Goal: Contribute content: Add original content to the website for others to see

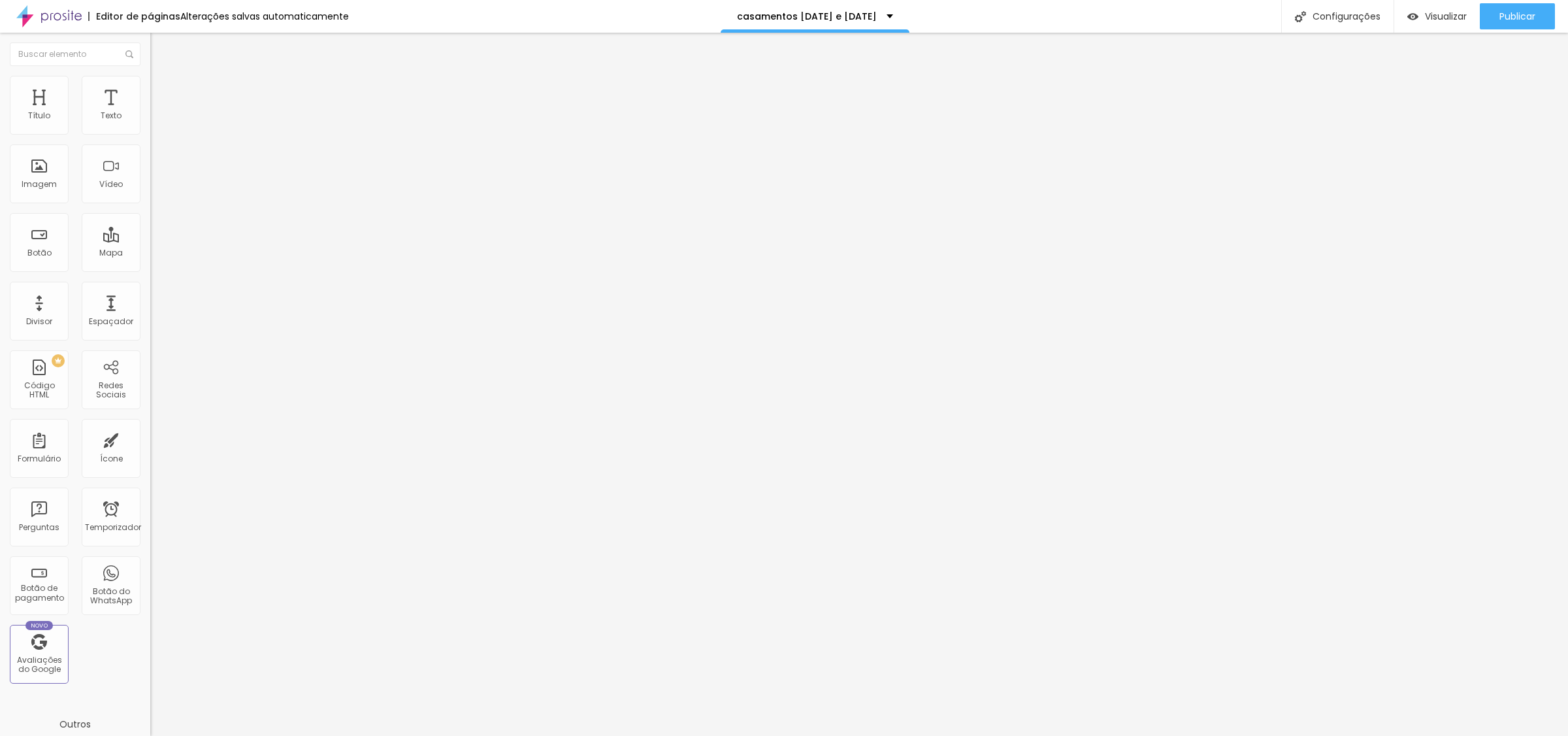
click at [162, 89] on font "Estilo" at bounding box center [172, 84] width 20 height 11
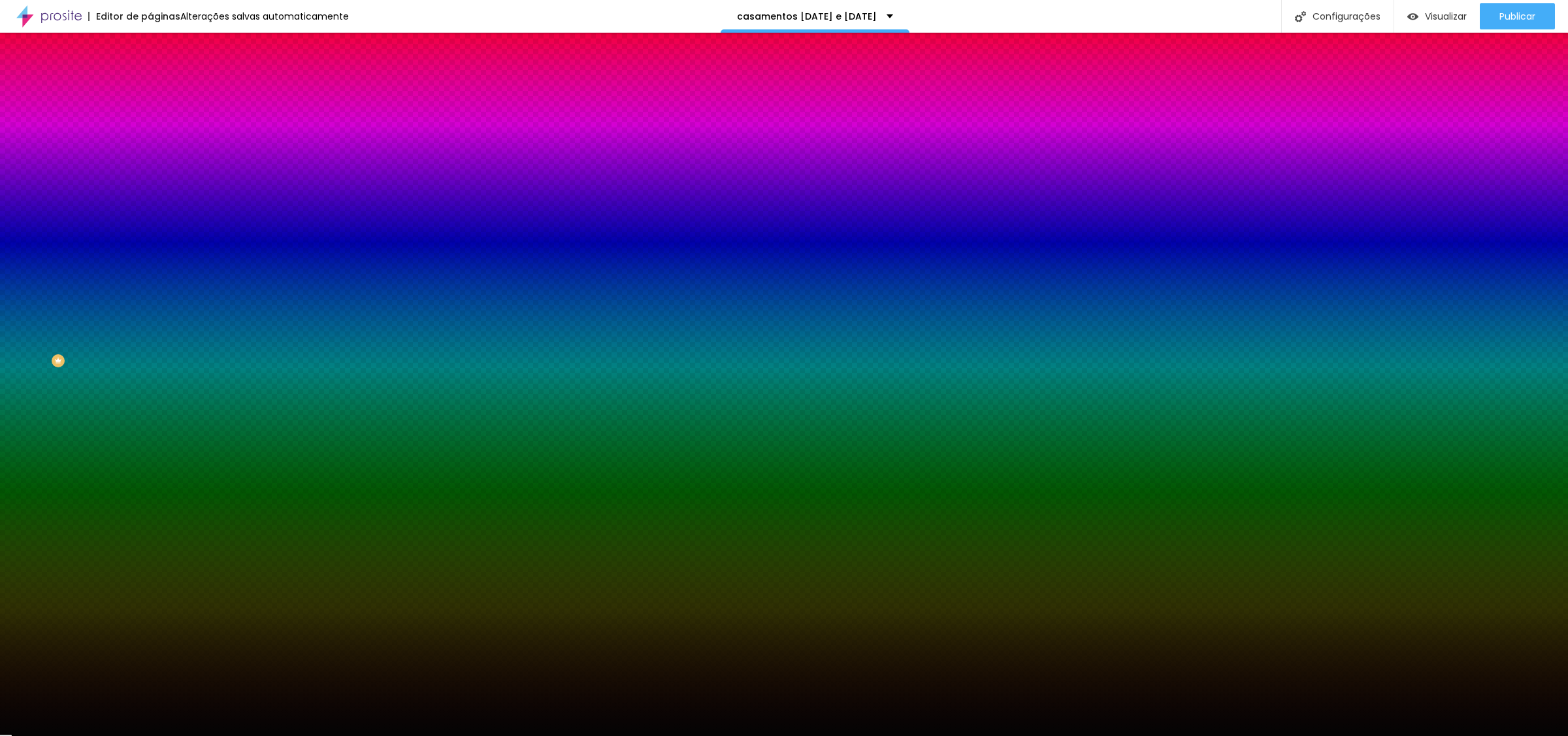
click at [150, 74] on img at bounding box center [156, 69] width 12 height 12
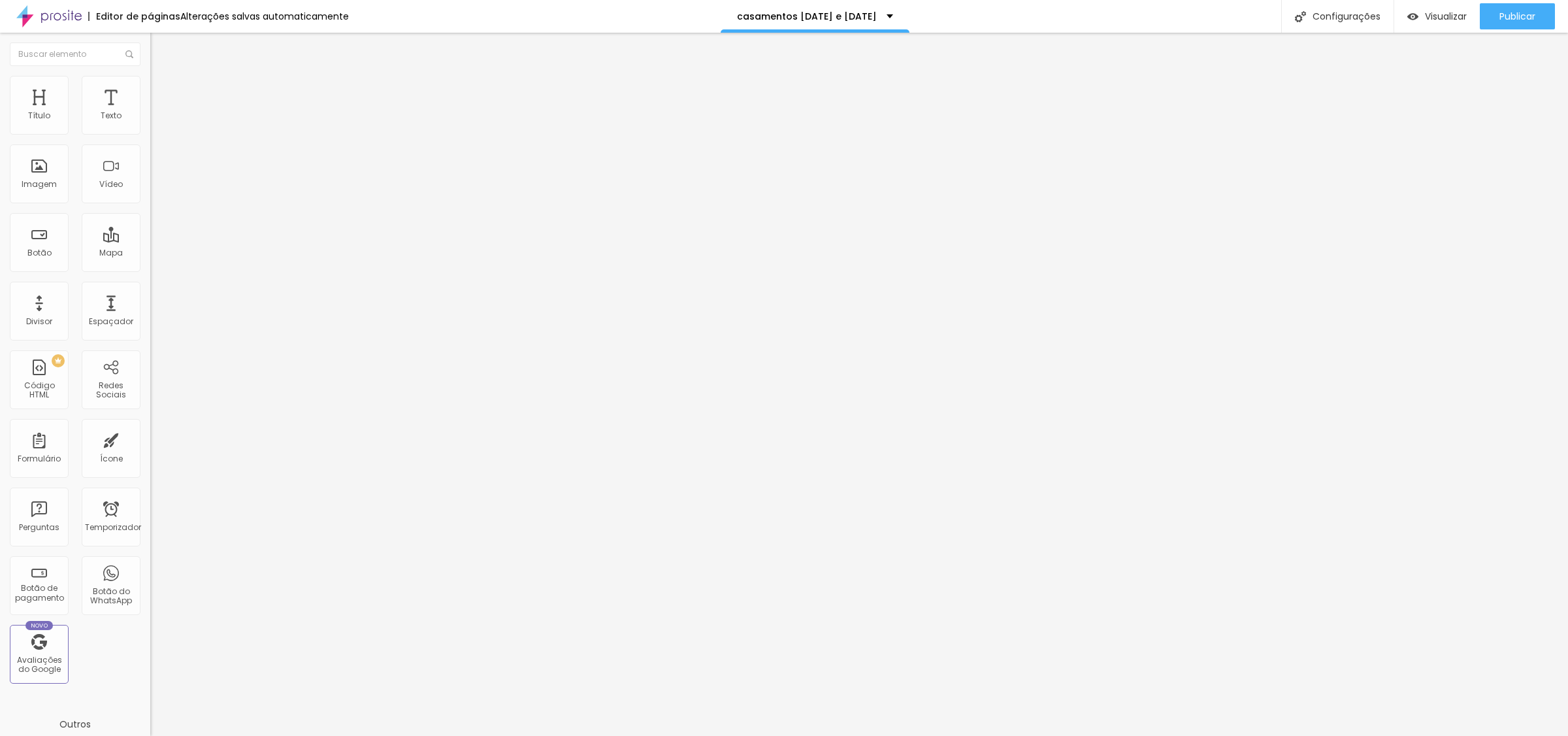
click at [162, 89] on font "Estilo" at bounding box center [172, 84] width 20 height 11
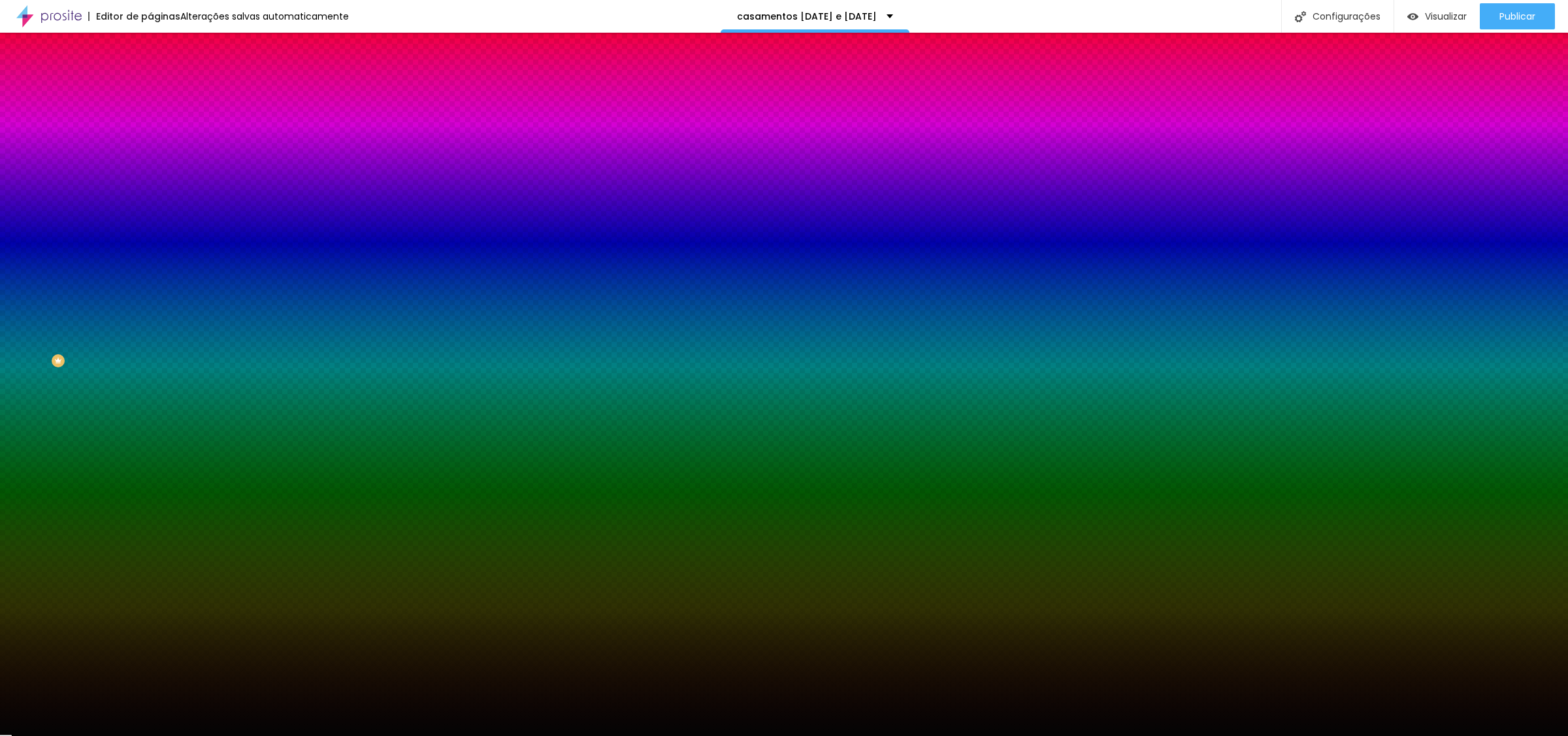
click at [150, 89] on li "Avançado" at bounding box center [225, 95] width 150 height 13
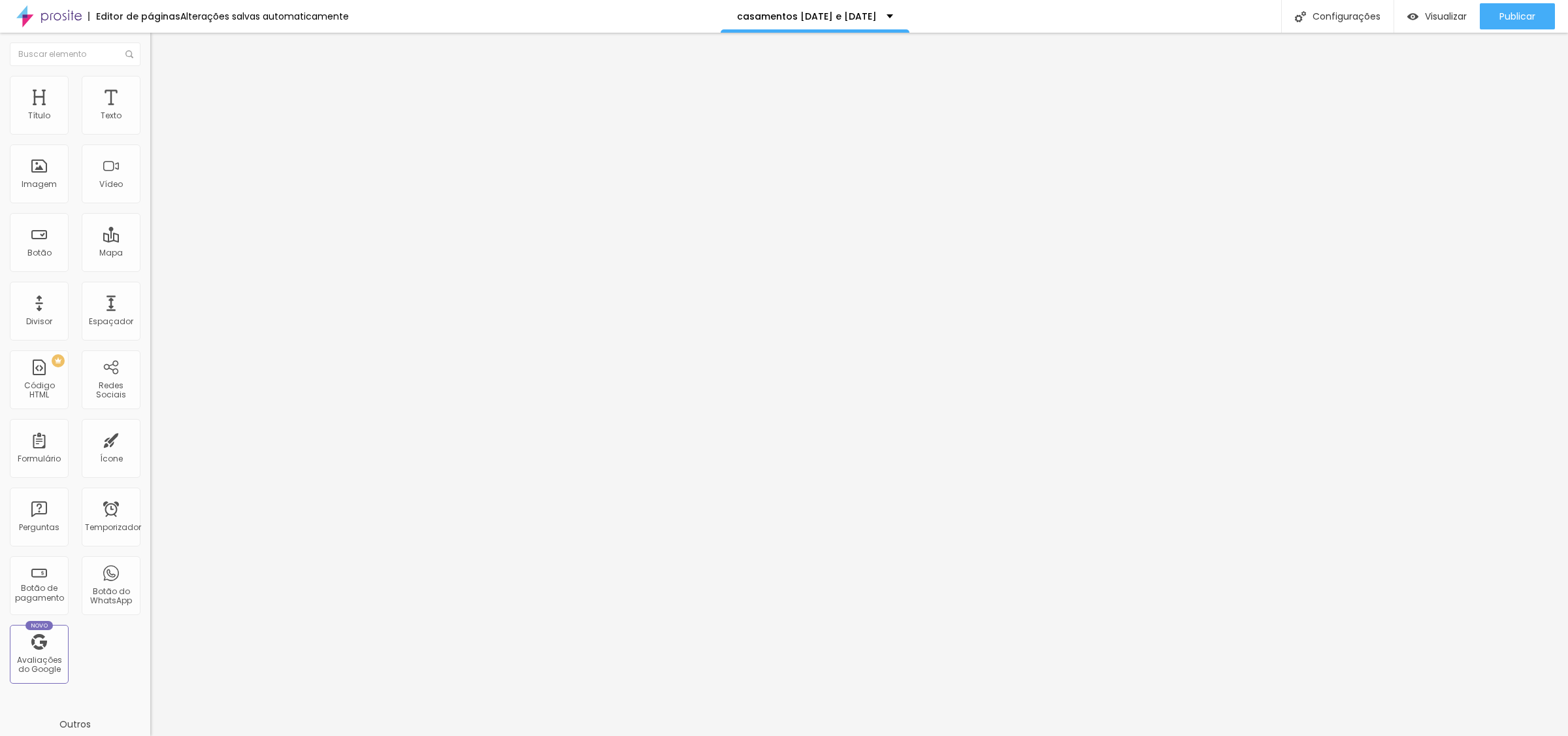
click at [150, 82] on img at bounding box center [156, 82] width 12 height 12
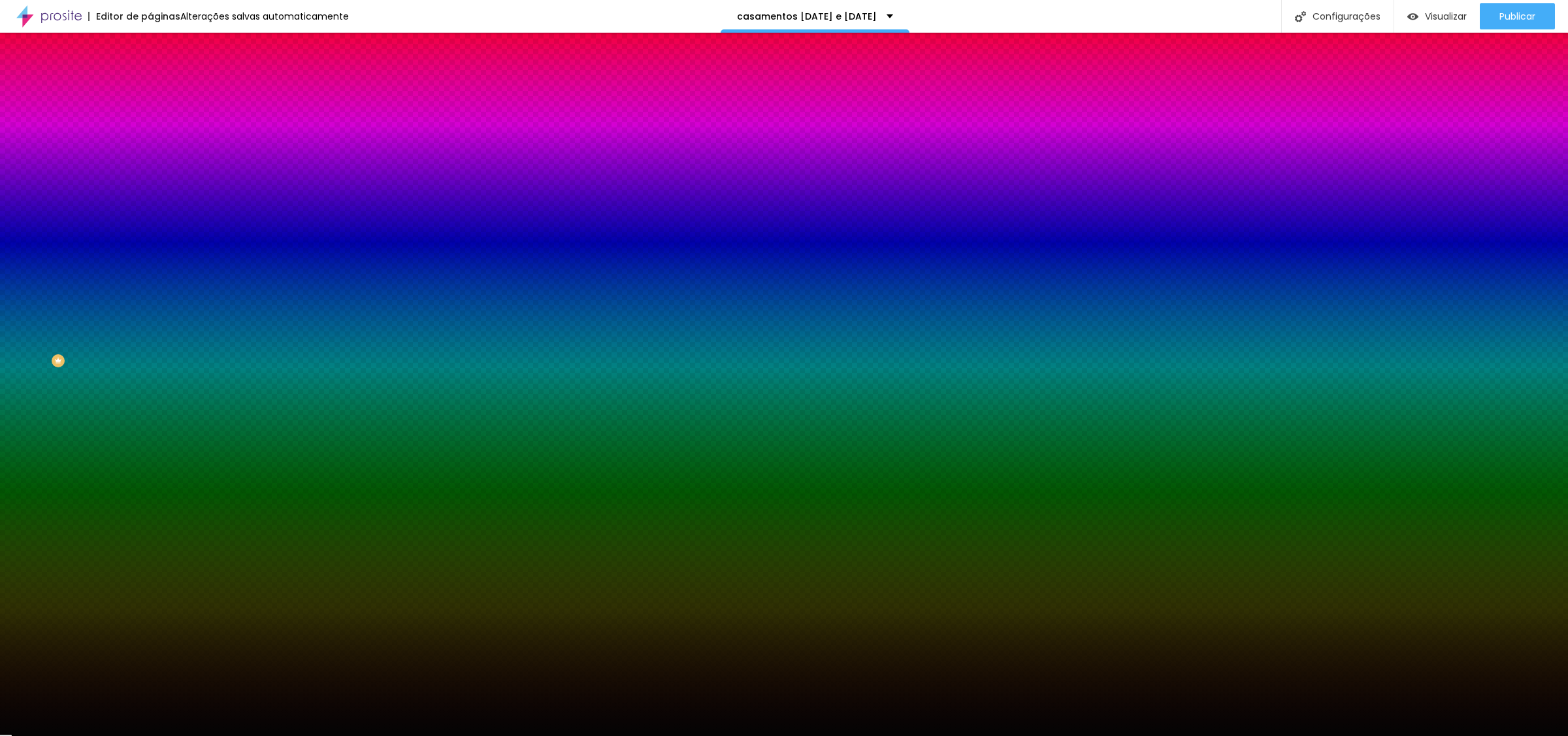
click at [150, 76] on li "Conteúdo" at bounding box center [225, 69] width 150 height 13
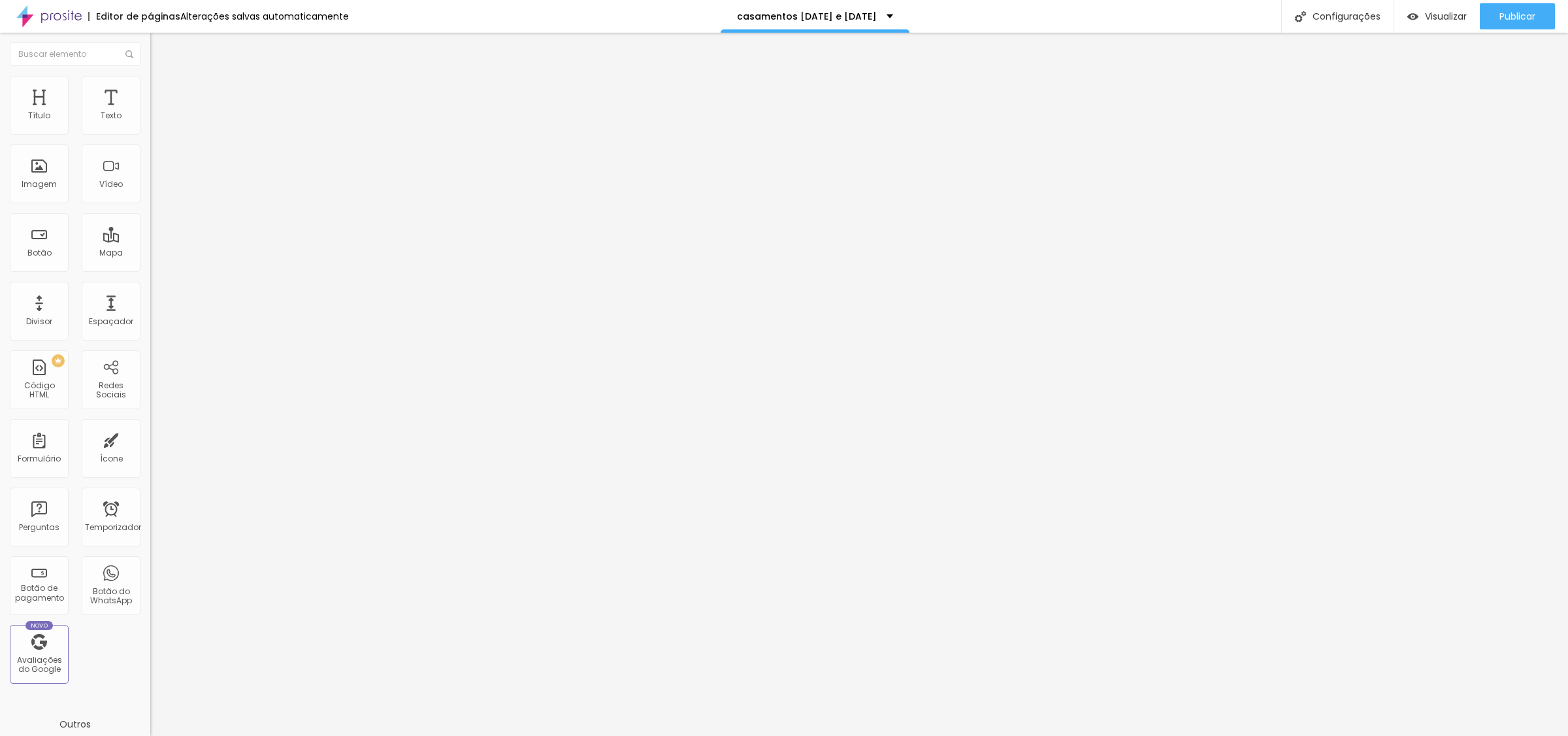
click at [150, 111] on font "Modo" at bounding box center [162, 105] width 23 height 11
click at [150, 120] on div "Modo Completo Encaixotado Completo" at bounding box center [225, 120] width 150 height 36
click at [1515, 11] on font "Publicar" at bounding box center [1517, 17] width 36 height 13
click at [1519, 13] on font "Publicar" at bounding box center [1517, 17] width 36 height 13
click at [1523, 12] on font "Publicar" at bounding box center [1517, 17] width 36 height 13
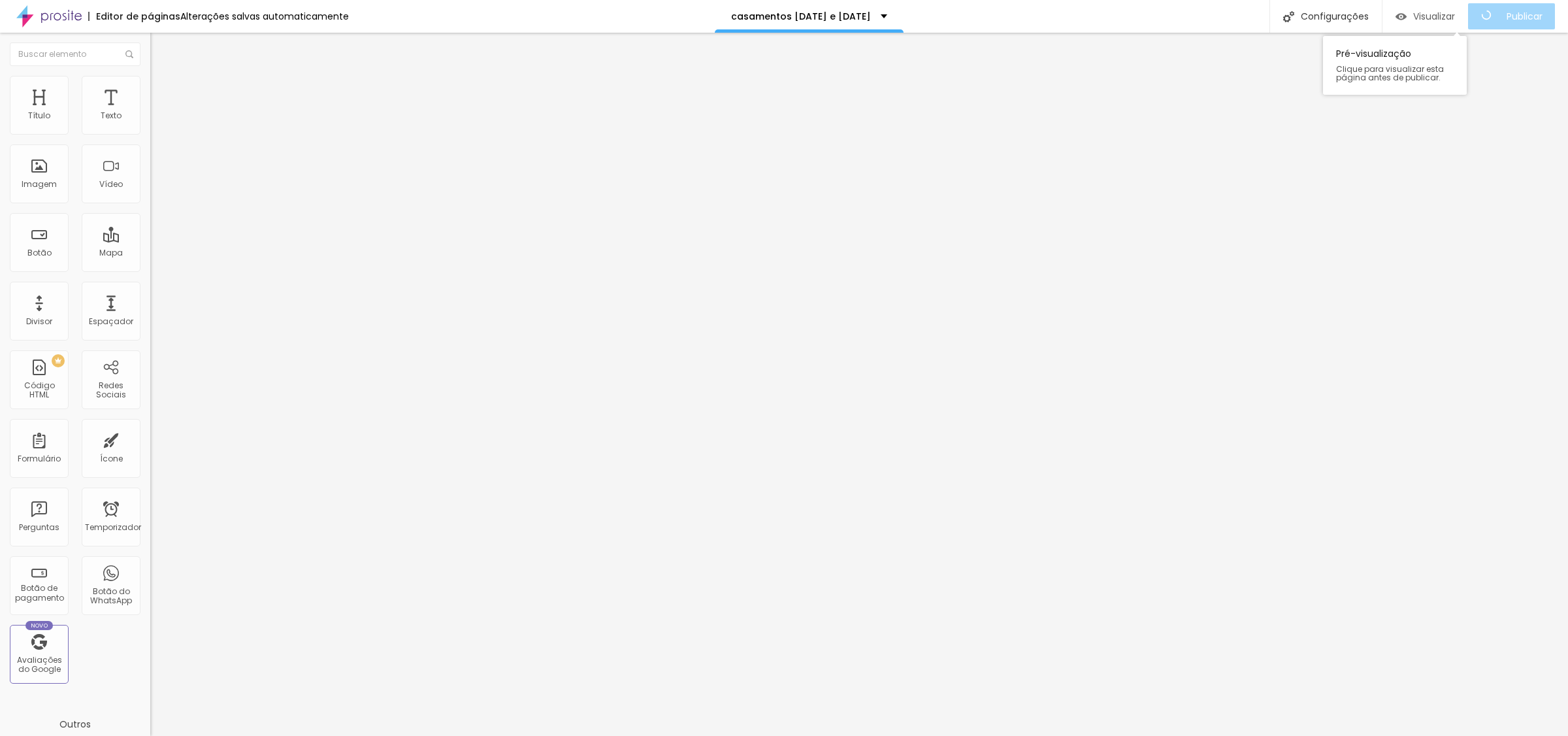
click at [1450, 15] on font "Visualizar" at bounding box center [1435, 17] width 42 height 13
